Goal: Task Accomplishment & Management: Manage account settings

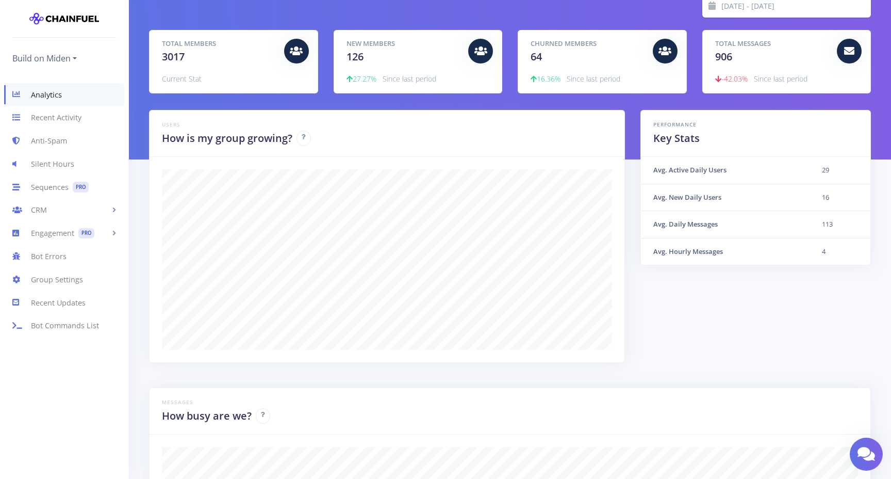
scroll to position [69, 0]
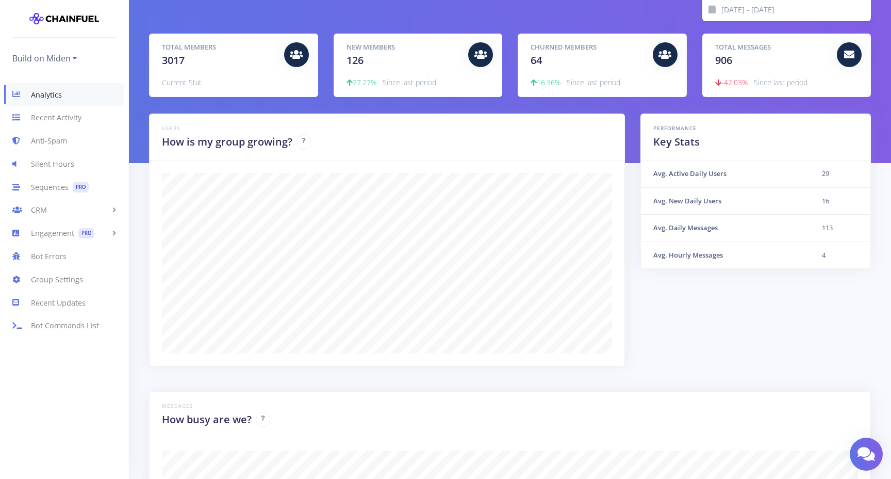
click at [760, 47] on h5 "Total Messages" at bounding box center [772, 47] width 114 height 10
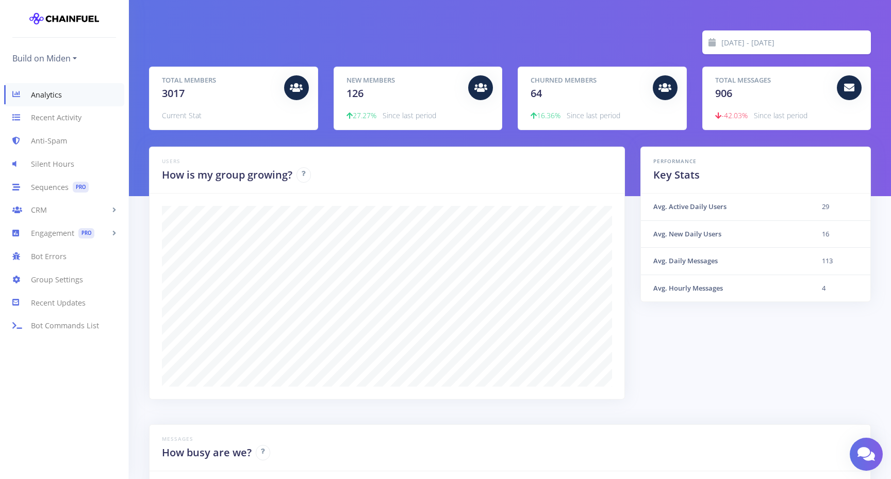
scroll to position [20, 0]
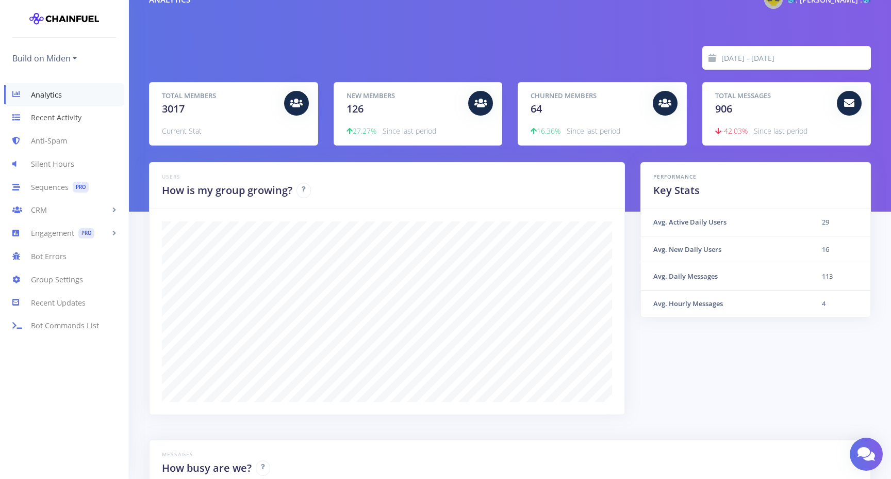
click at [51, 121] on link "Recent Activity" at bounding box center [64, 117] width 128 height 23
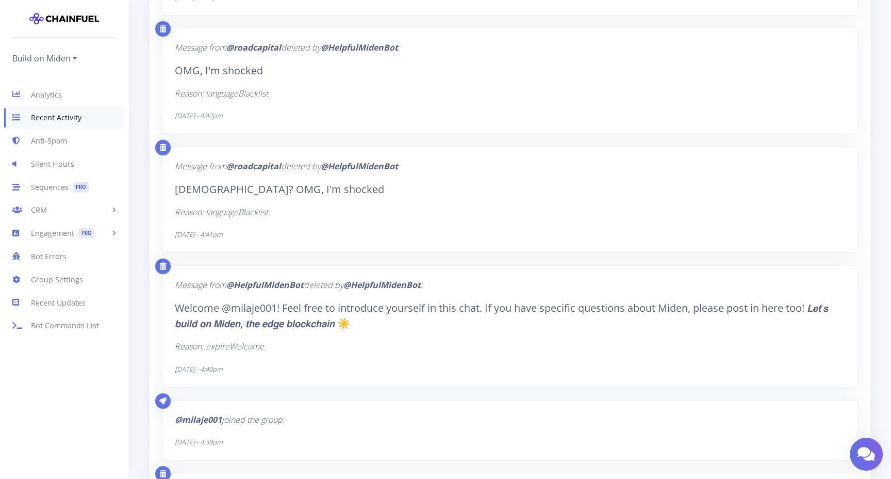
scroll to position [339, 0]
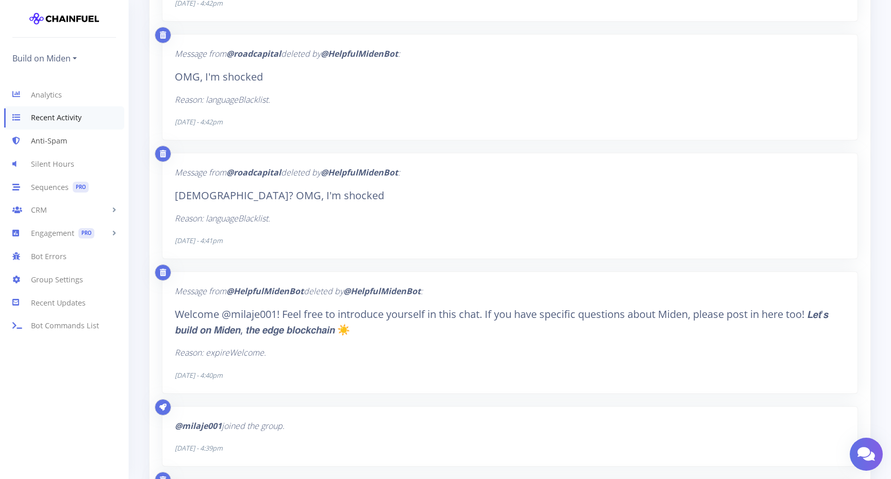
click at [62, 139] on link "Anti-Spam" at bounding box center [64, 140] width 128 height 23
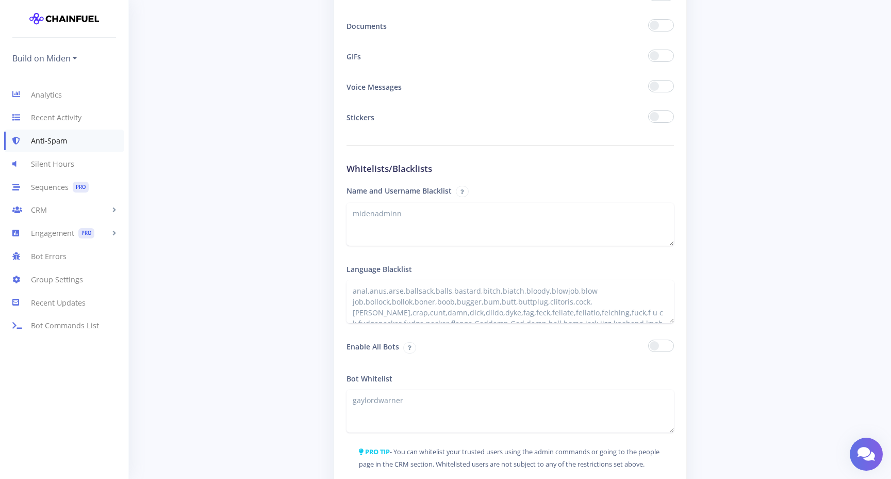
scroll to position [1602, 0]
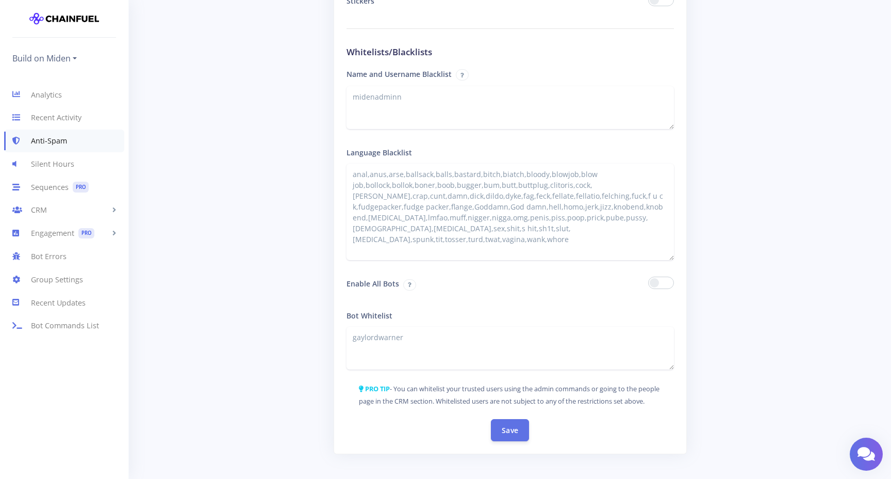
drag, startPoint x: 670, startPoint y: 202, endPoint x: 669, endPoint y: 254, distance: 52.1
click at [669, 254] on textarea "anal,anus,arse,ballsack,balls,bastard,bitch,biatch,bloody,blowjob,blow job,boll…" at bounding box center [510, 211] width 327 height 96
click at [60, 92] on link "Analytics" at bounding box center [64, 94] width 128 height 23
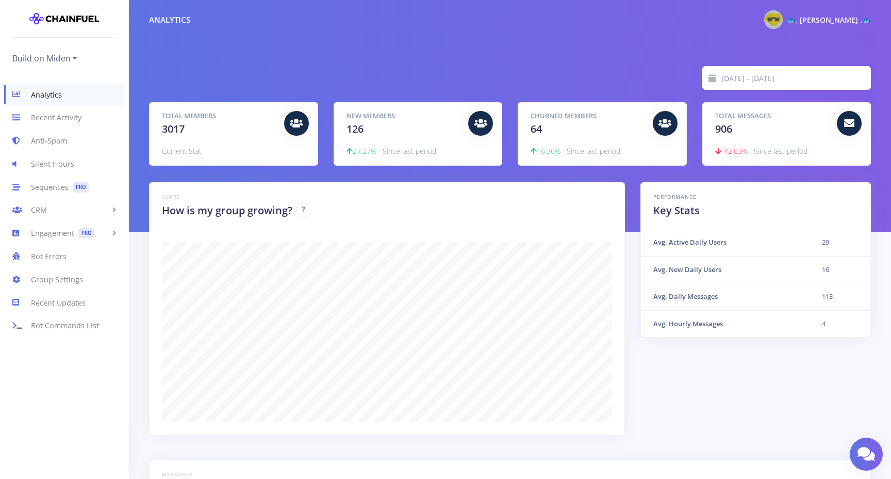
scroll to position [180, 696]
click at [60, 144] on link "Anti-Spam" at bounding box center [64, 140] width 128 height 23
click at [57, 117] on link "Recent Activity" at bounding box center [64, 117] width 128 height 23
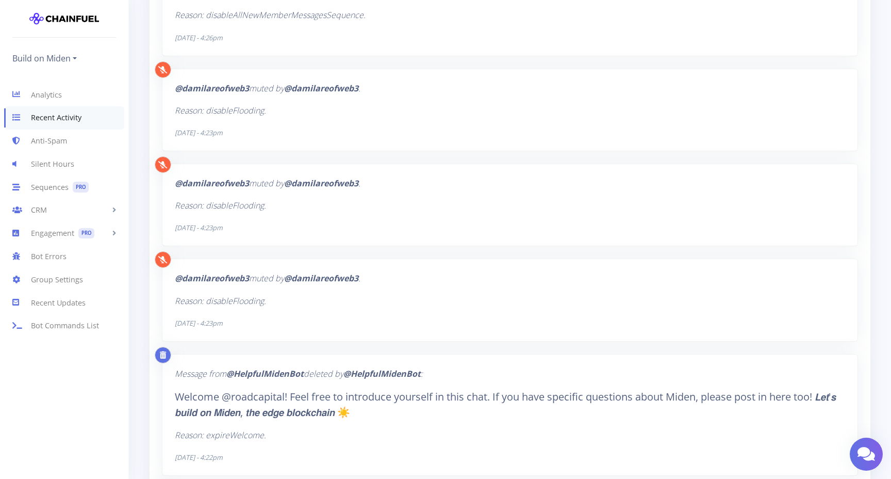
scroll to position [1711, 0]
